Goal: Communication & Community: Answer question/provide support

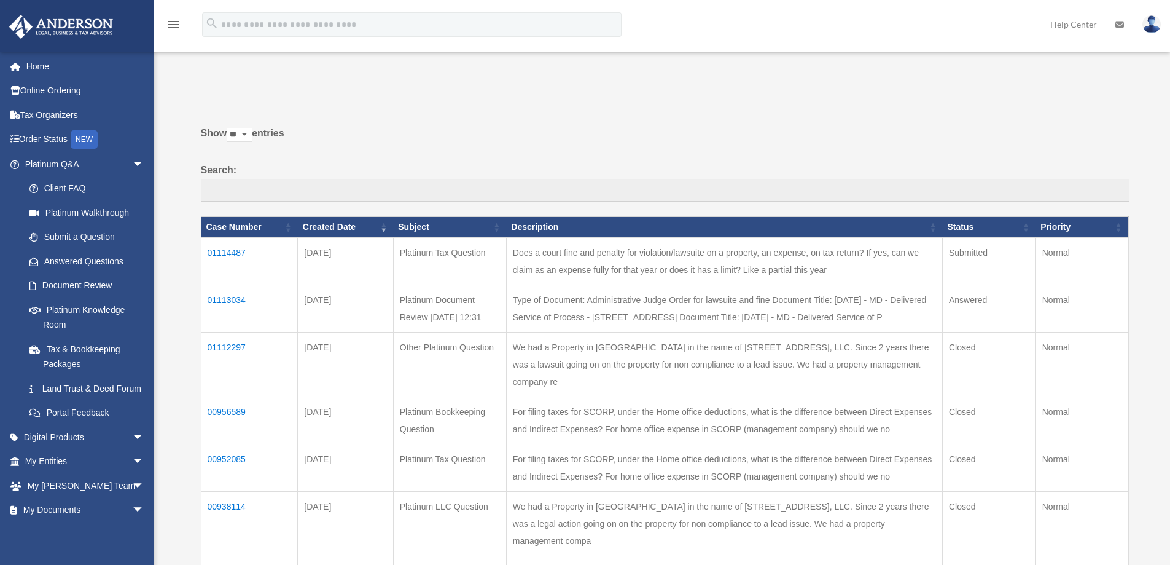
click at [229, 296] on td "01113034" at bounding box center [249, 307] width 97 height 47
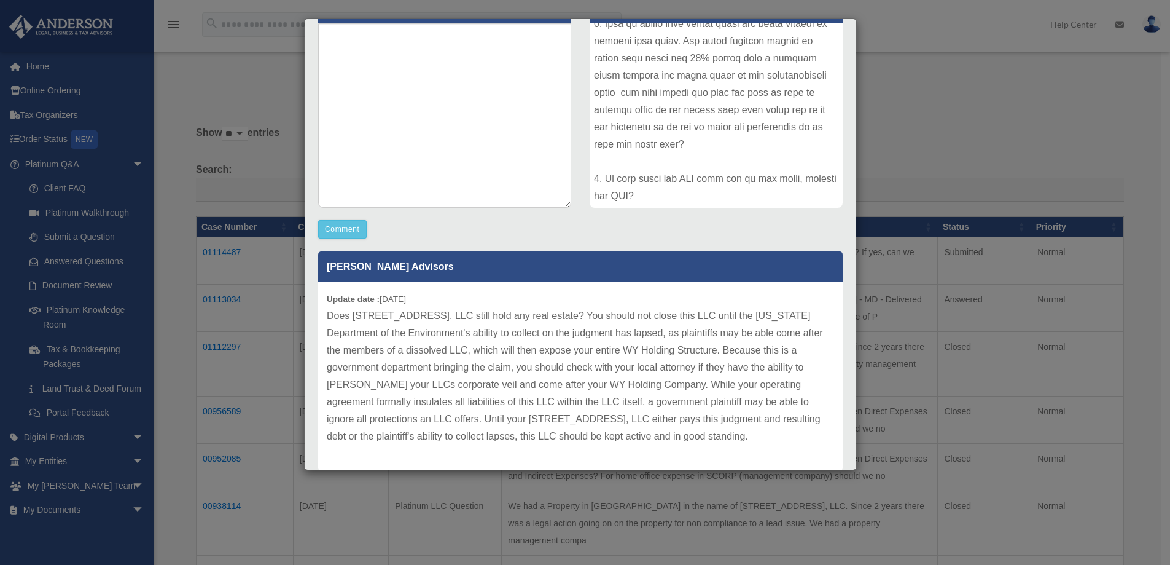
scroll to position [211, 0]
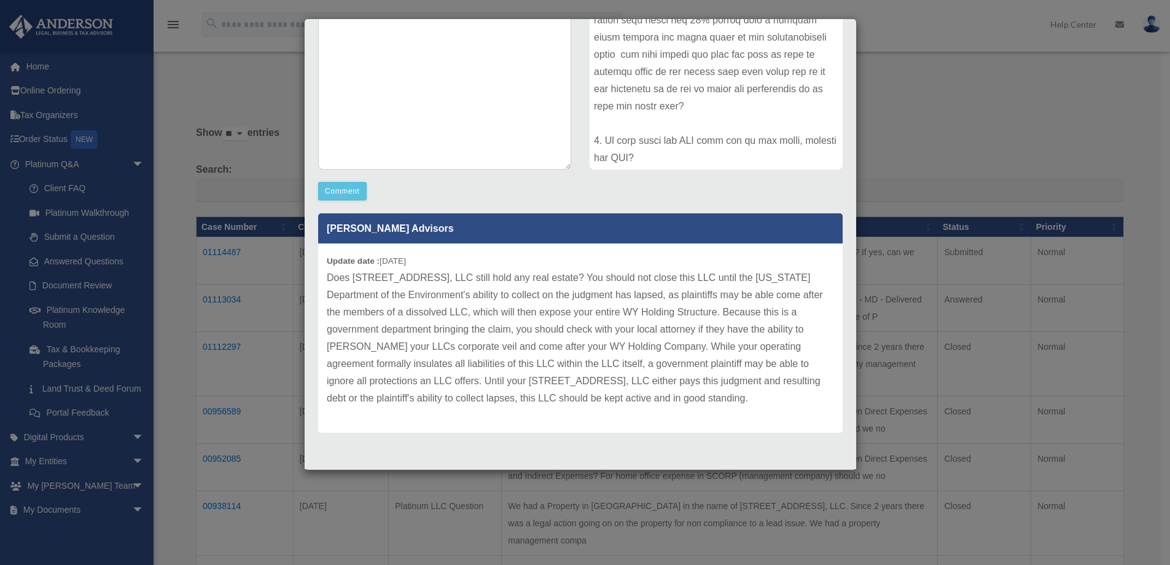
click at [622, 400] on p "Does [STREET_ADDRESS], LLC still hold any real estate? You should not close thi…" at bounding box center [580, 338] width 507 height 138
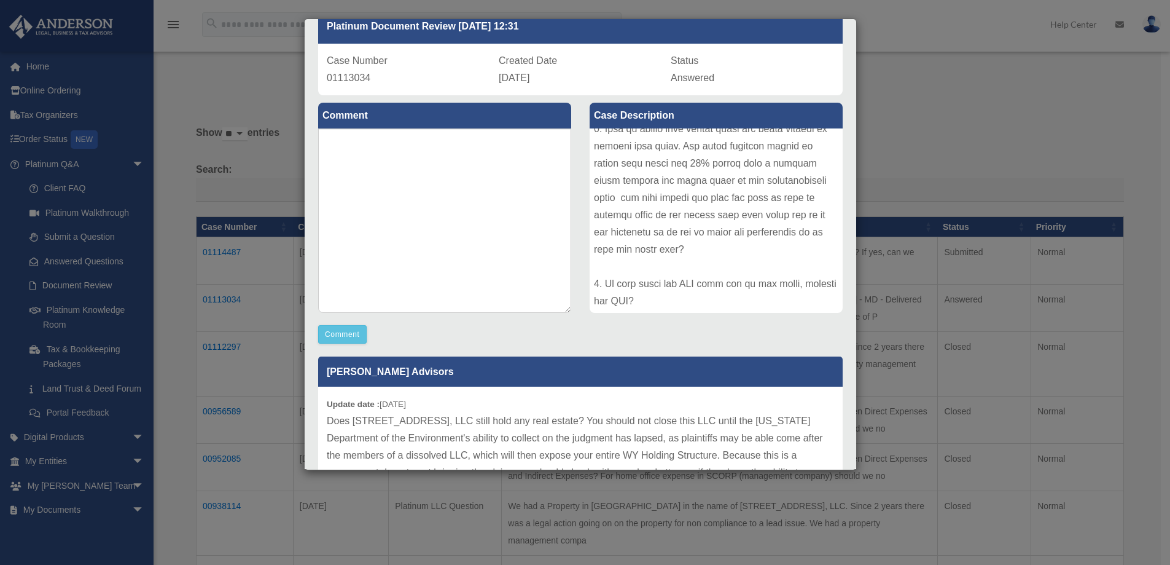
scroll to position [0, 0]
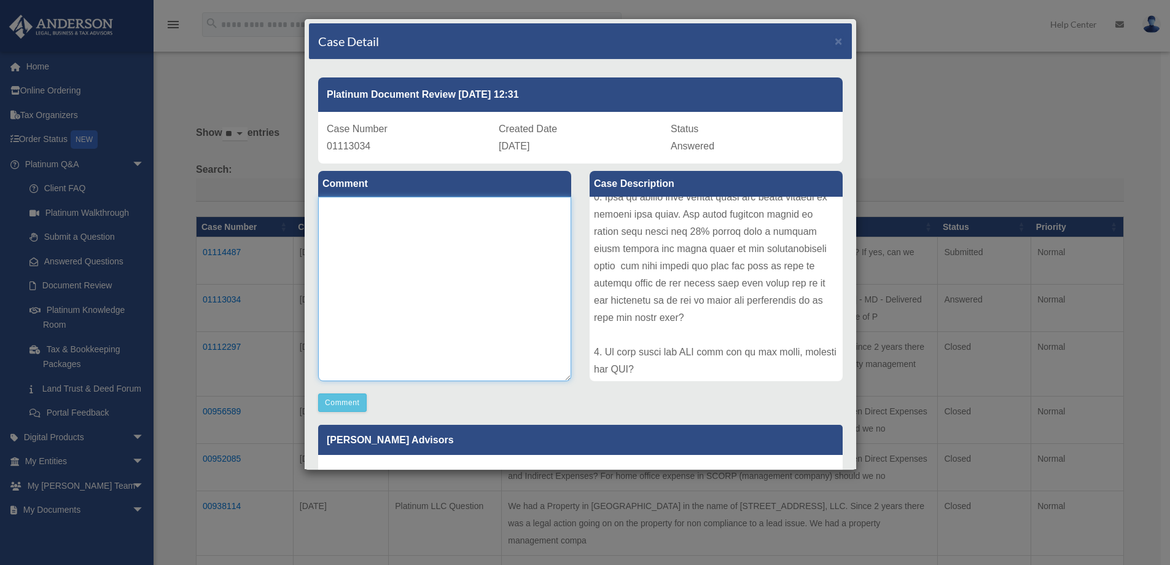
click at [361, 227] on textarea at bounding box center [444, 289] width 253 height 184
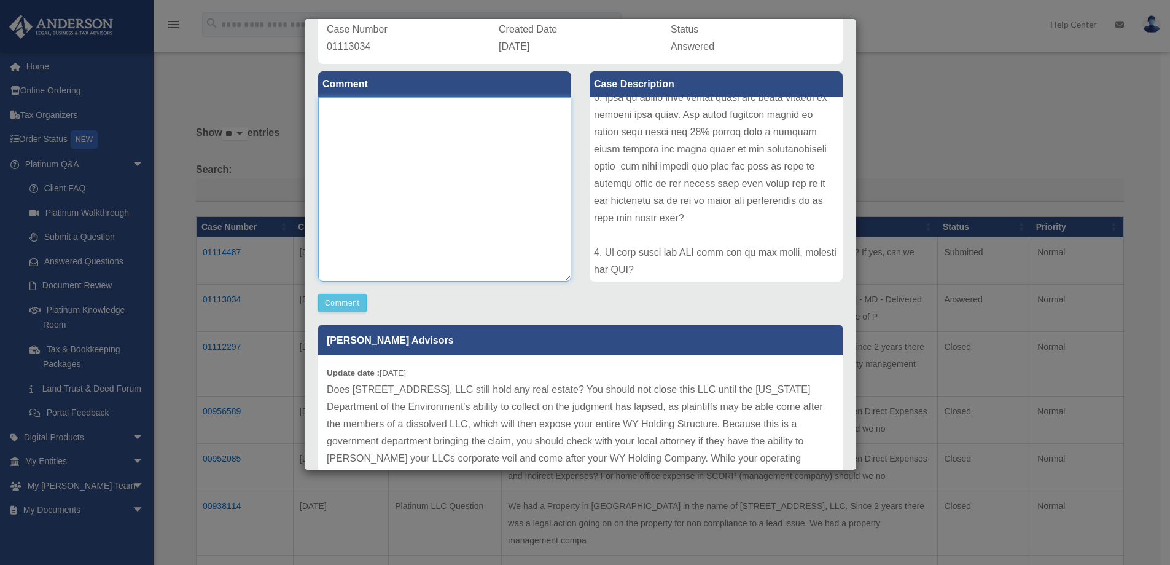
scroll to position [123, 0]
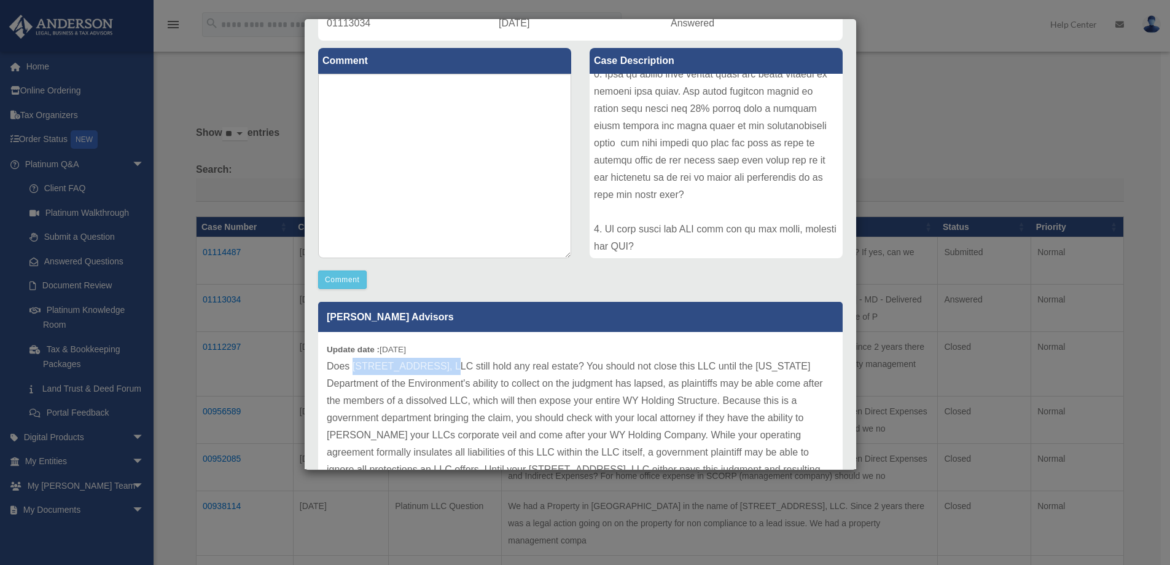
drag, startPoint x: 436, startPoint y: 364, endPoint x: 353, endPoint y: 362, distance: 83.0
click at [353, 362] on p "Does [STREET_ADDRESS], LLC still hold any real estate? You should not close thi…" at bounding box center [580, 427] width 507 height 138
copy p "[STREET_ADDRESS], LLC"
click at [433, 110] on textarea at bounding box center [444, 166] width 253 height 184
paste textarea "**********"
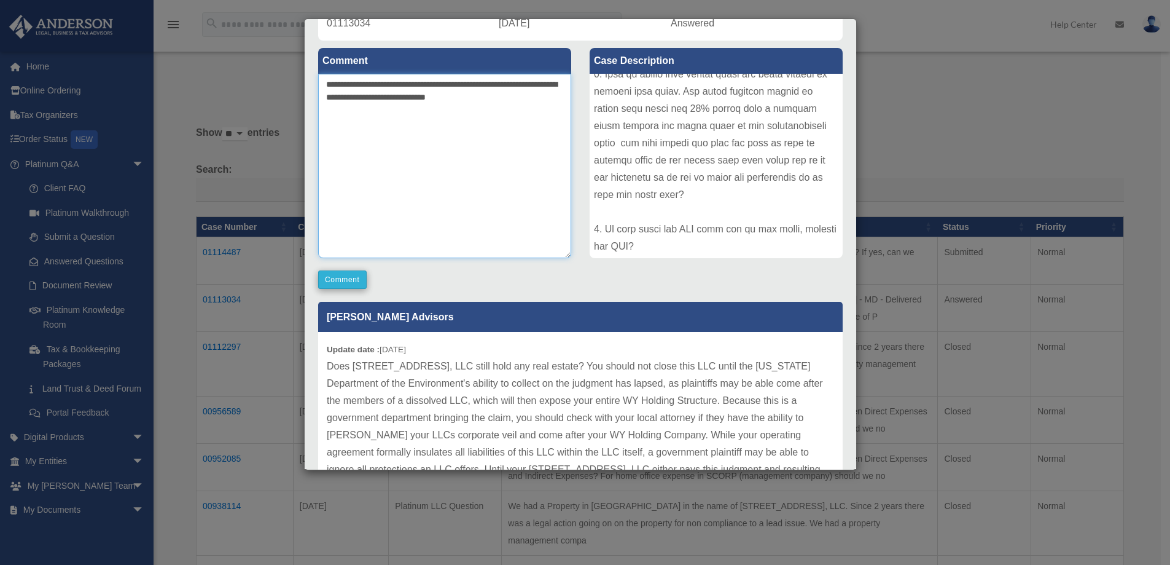
type textarea "**********"
click at [346, 276] on button "Comment" at bounding box center [342, 279] width 49 height 18
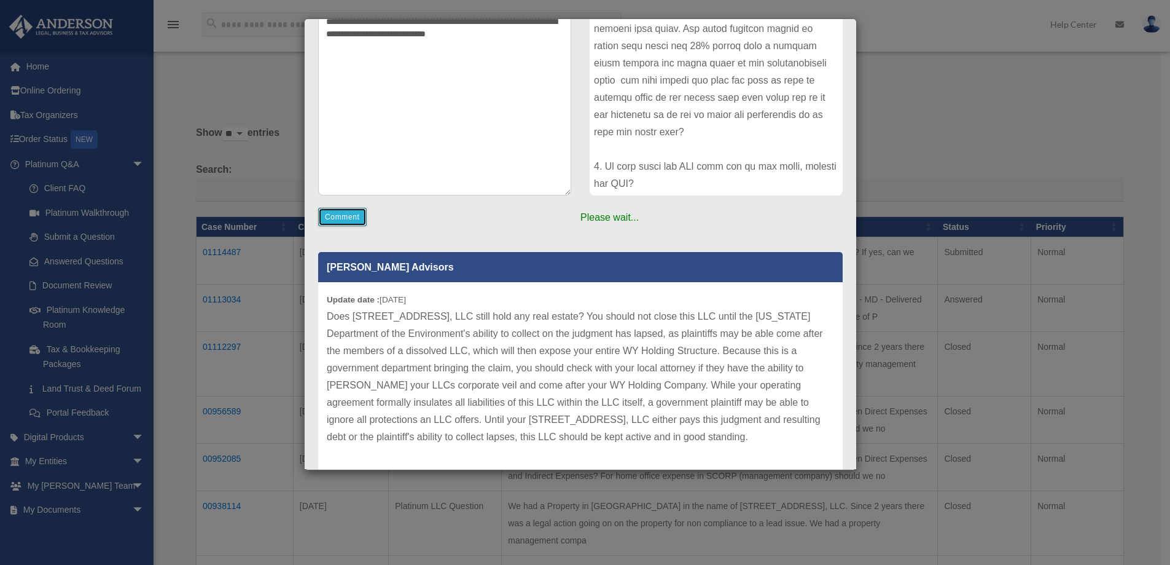
scroll to position [224, 0]
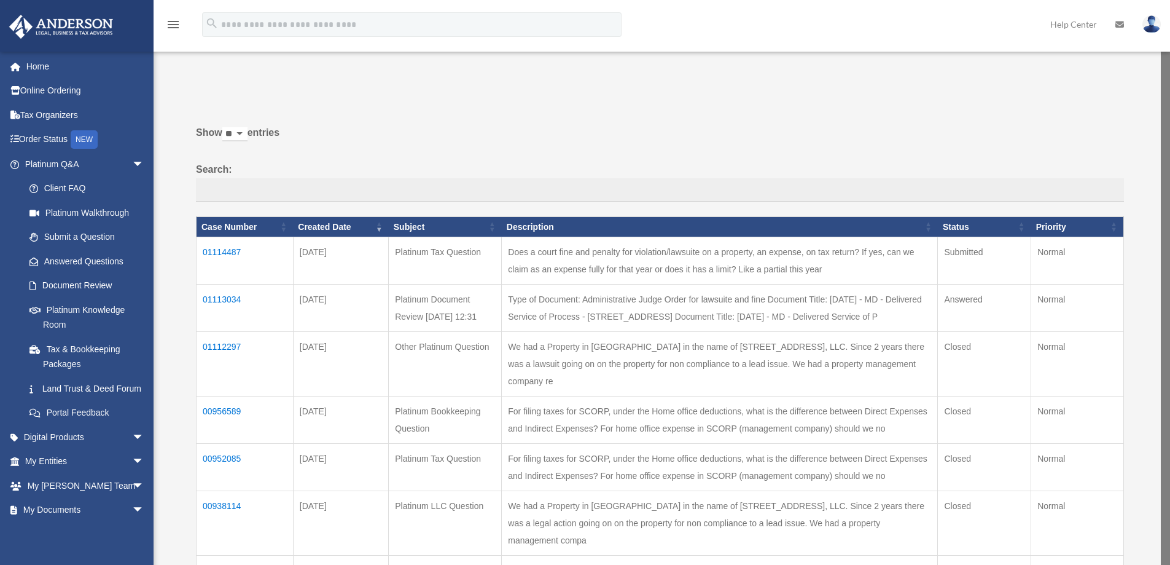
drag, startPoint x: 616, startPoint y: 411, endPoint x: 321, endPoint y: 280, distance: 322.3
click at [321, 280] on div "Show ** ** ** *** entries Search: Case Number Created Date Subject Description …" at bounding box center [655, 448] width 937 height 663
copy p "Does [STREET_ADDRESS], LLC still hold any real estate? You should not close thi…"
click at [213, 298] on td "01113034" at bounding box center [245, 307] width 97 height 47
click at [225, 298] on td "01113034" at bounding box center [249, 307] width 97 height 47
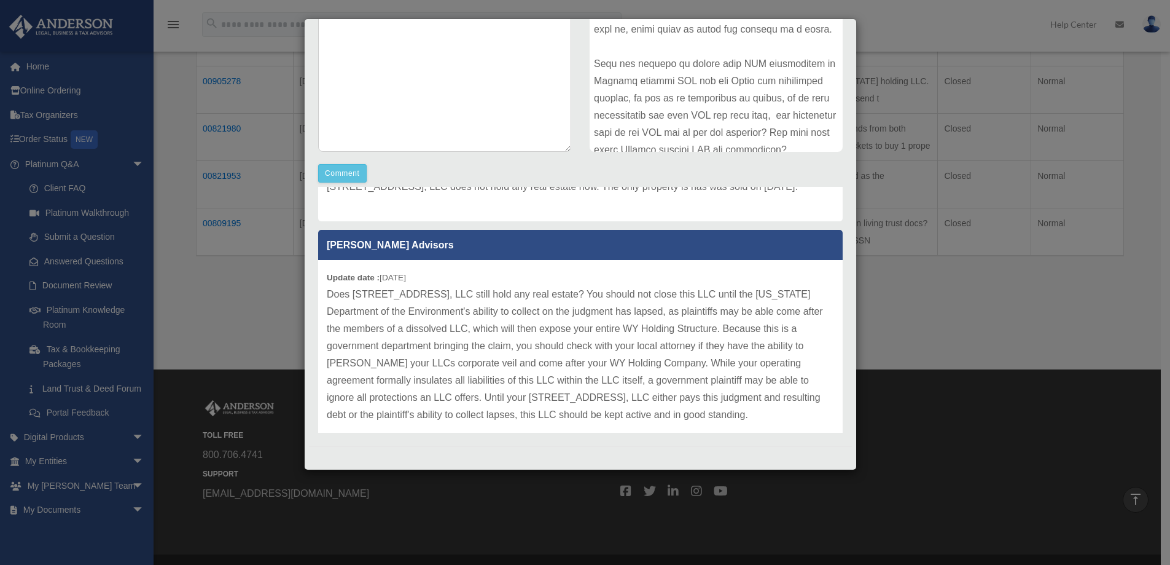
scroll to position [90, 0]
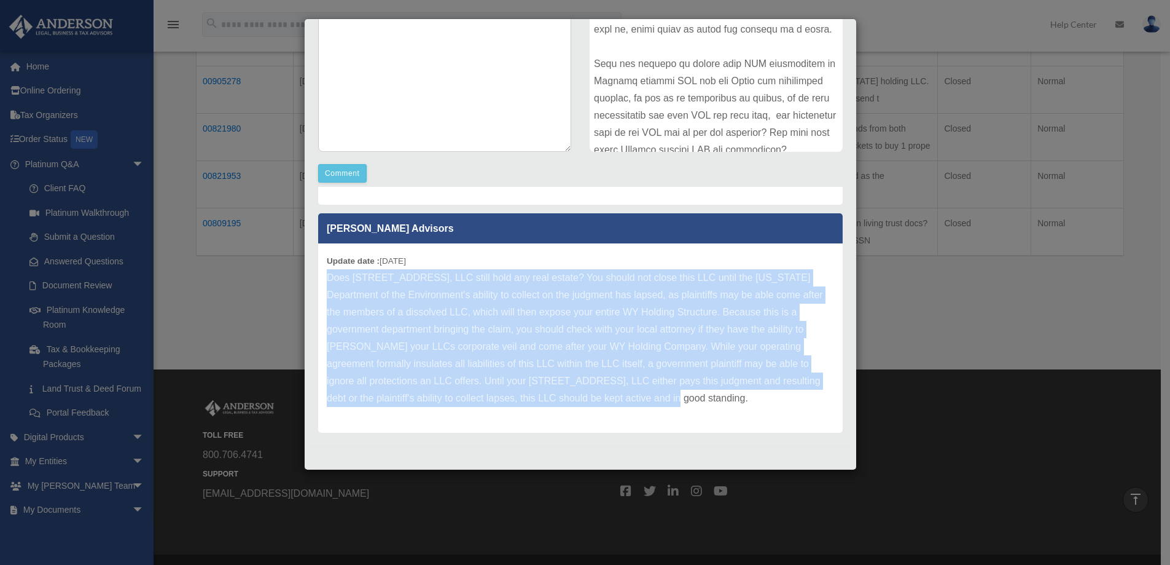
drag, startPoint x: 689, startPoint y: 398, endPoint x: 318, endPoint y: 282, distance: 388.8
click at [318, 282] on div "[PERSON_NAME] Update date : [DATE] [STREET_ADDRESS], LLC does not hold any real…" at bounding box center [580, 310] width 543 height 246
copy p "Does [STREET_ADDRESS], LLC still hold any real estate? You should not close thi…"
